Goal: Check status: Check status

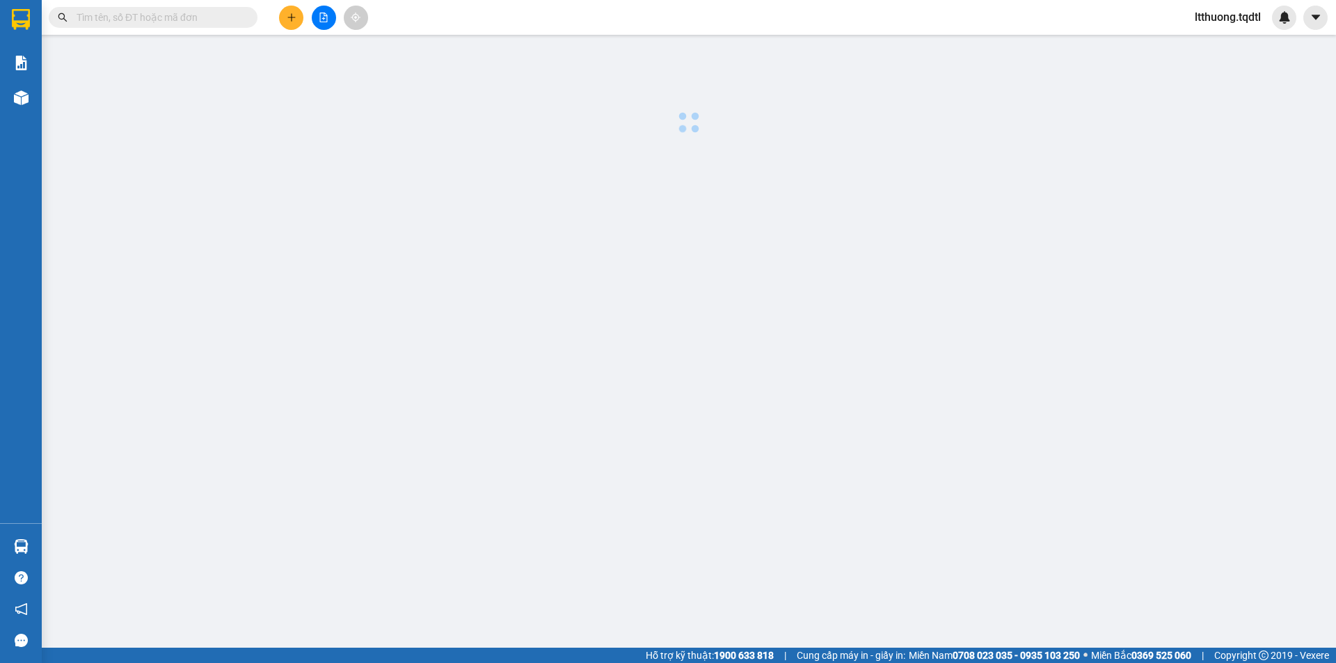
click at [204, 24] on input "text" at bounding box center [159, 17] width 164 height 15
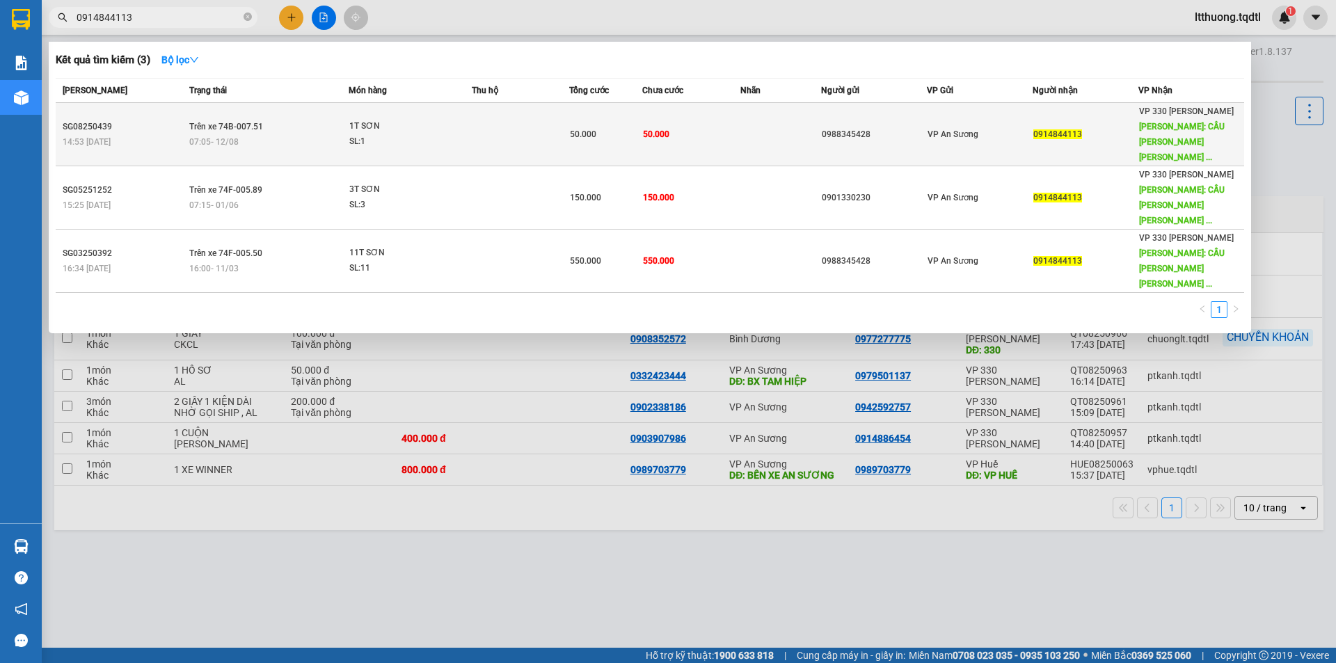
type input "0914844113"
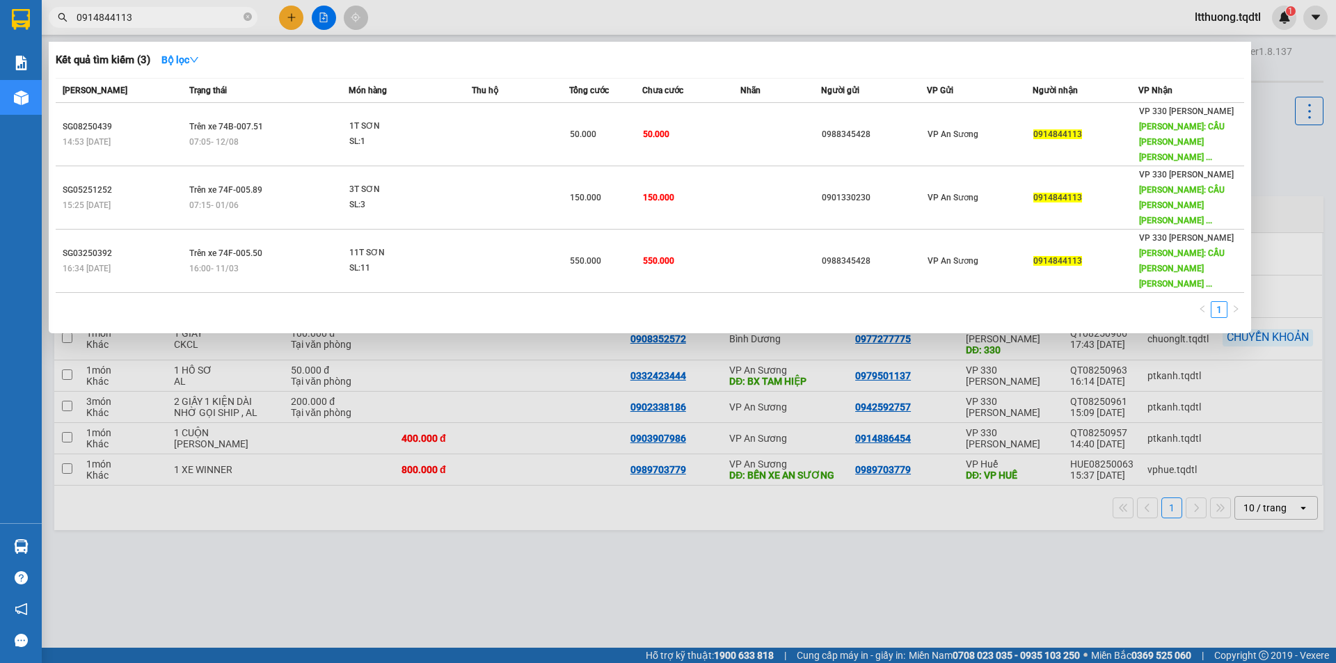
click at [498, 130] on td at bounding box center [520, 134] width 97 height 63
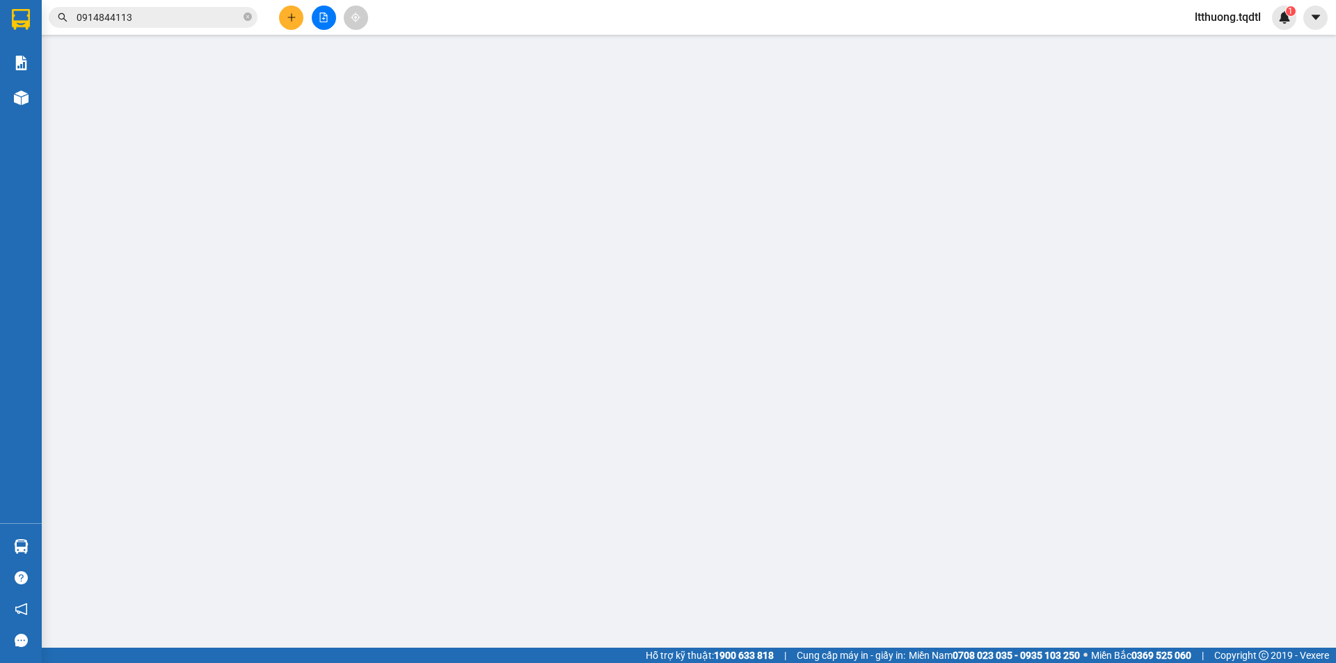
type input "0988345428"
type input "0914844113"
type input "CẦU [PERSON_NAME] [PERSON_NAME] TRỊ"
type input "50.000"
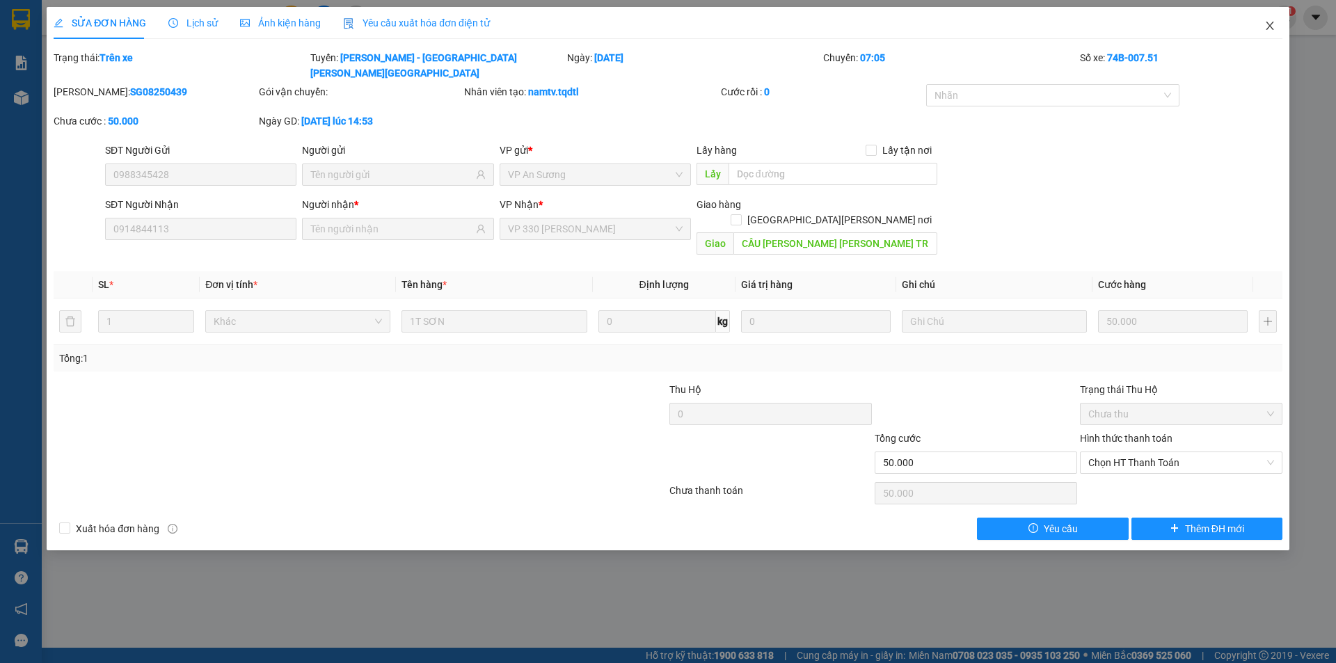
click at [1271, 31] on icon "close" at bounding box center [1270, 25] width 11 height 11
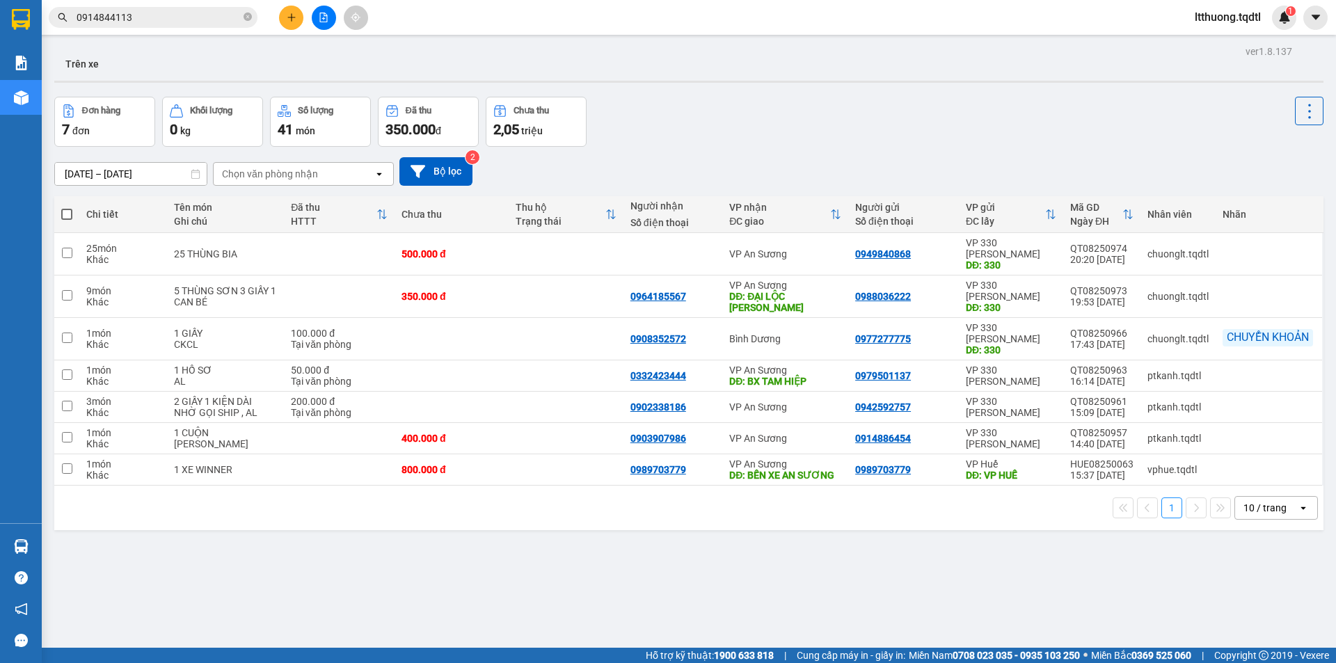
click at [200, 24] on input "0914844113" at bounding box center [159, 17] width 164 height 15
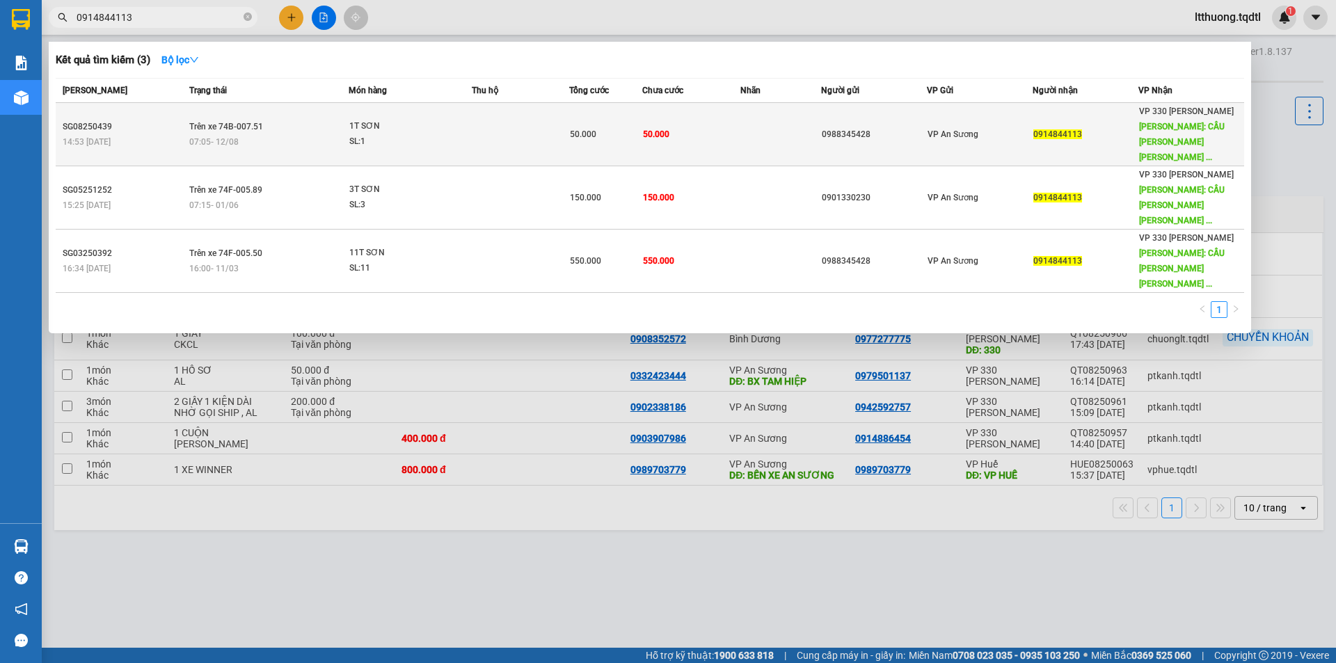
click at [264, 134] on div "07:05 [DATE]" at bounding box center [268, 141] width 159 height 15
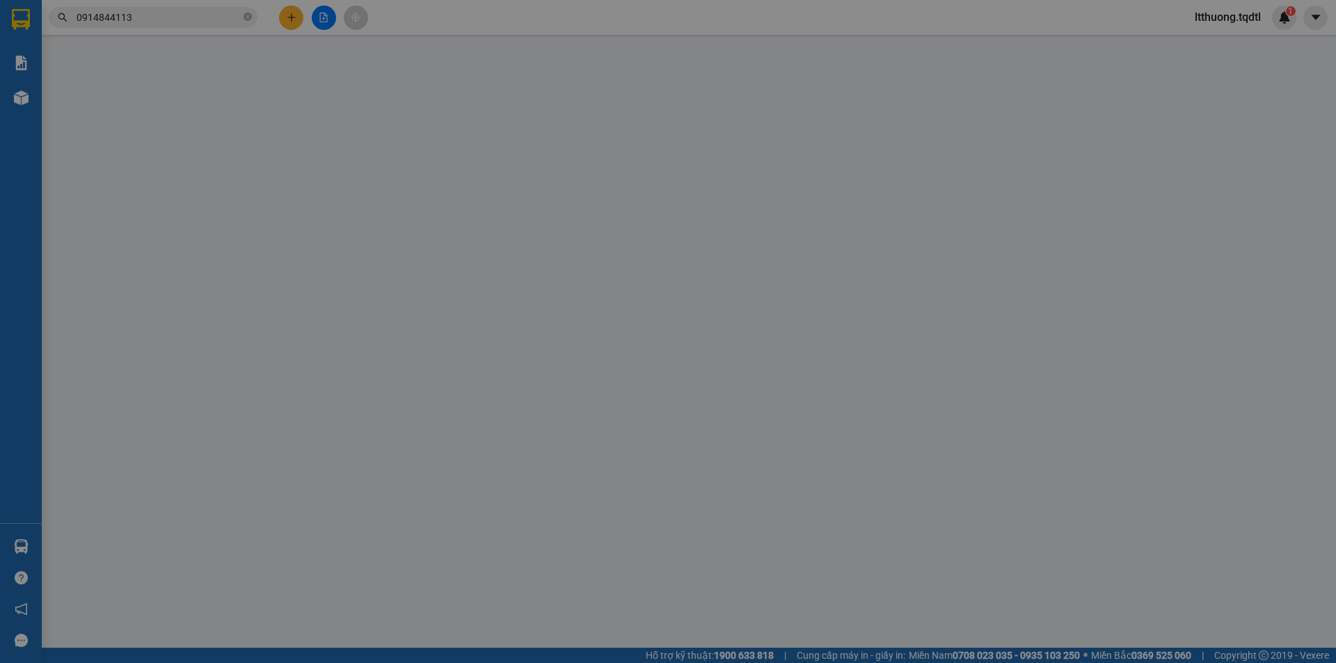
type input "0988345428"
type input "0914844113"
type input "CẦU [PERSON_NAME] [PERSON_NAME] TRỊ"
type input "50.000"
